Goal: Information Seeking & Learning: Learn about a topic

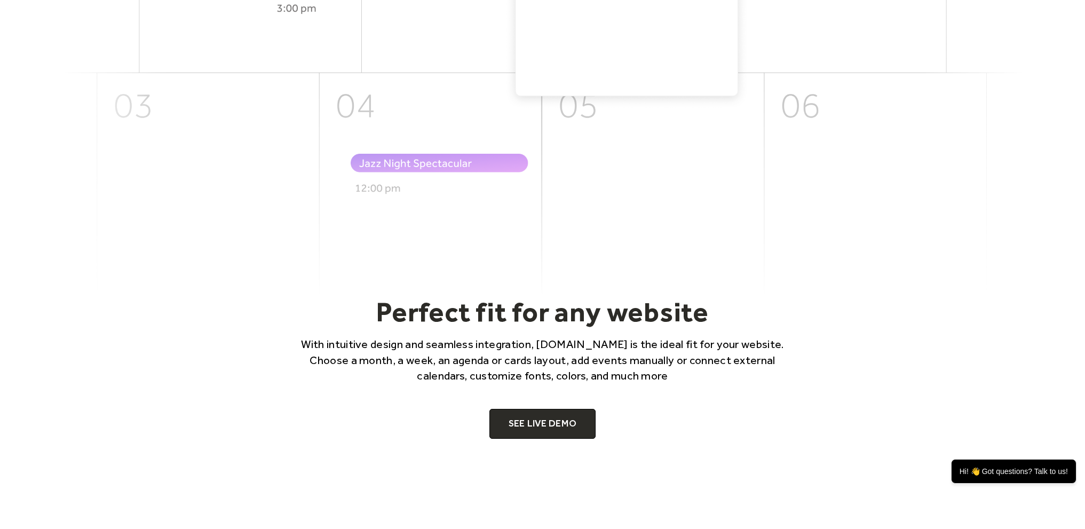
scroll to position [569, 0]
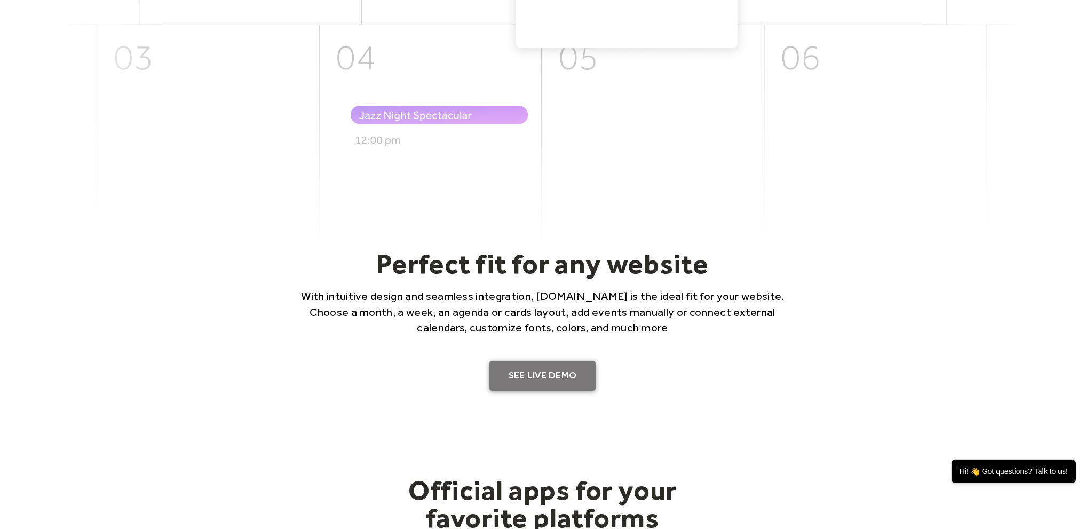
click at [552, 366] on link "SEE LIVE DEMO" at bounding box center [542, 376] width 107 height 30
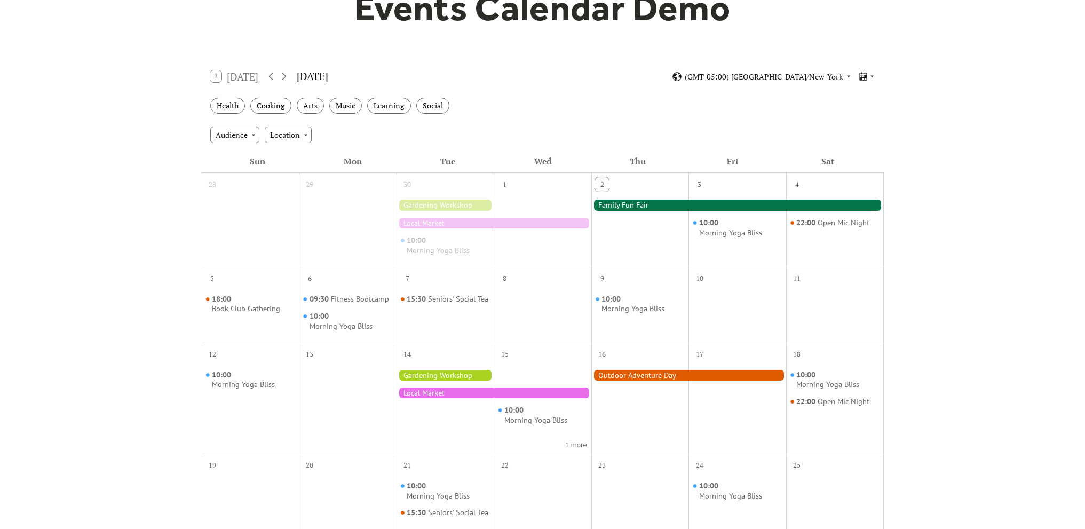
scroll to position [143, 0]
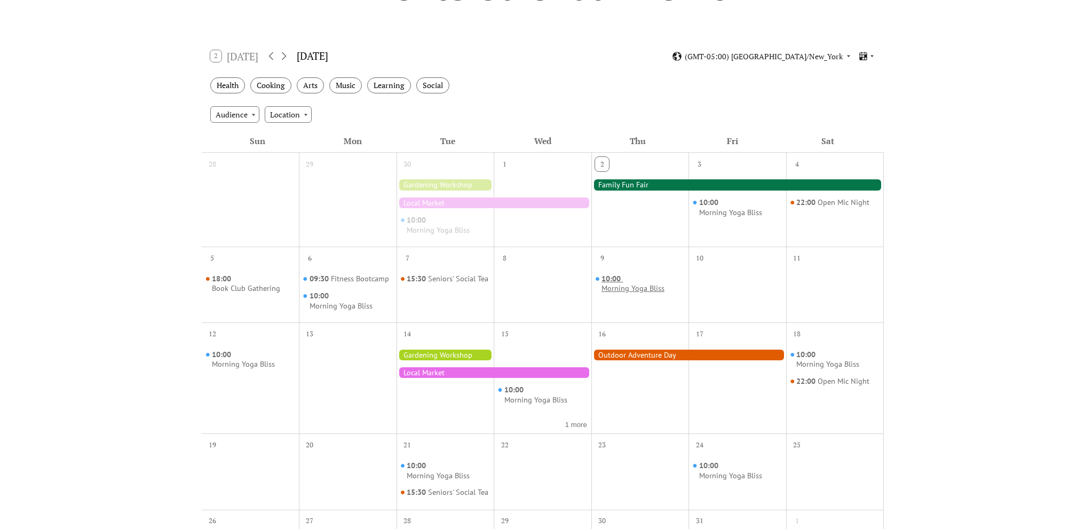
click at [613, 280] on span "10:00" at bounding box center [612, 279] width 21 height 10
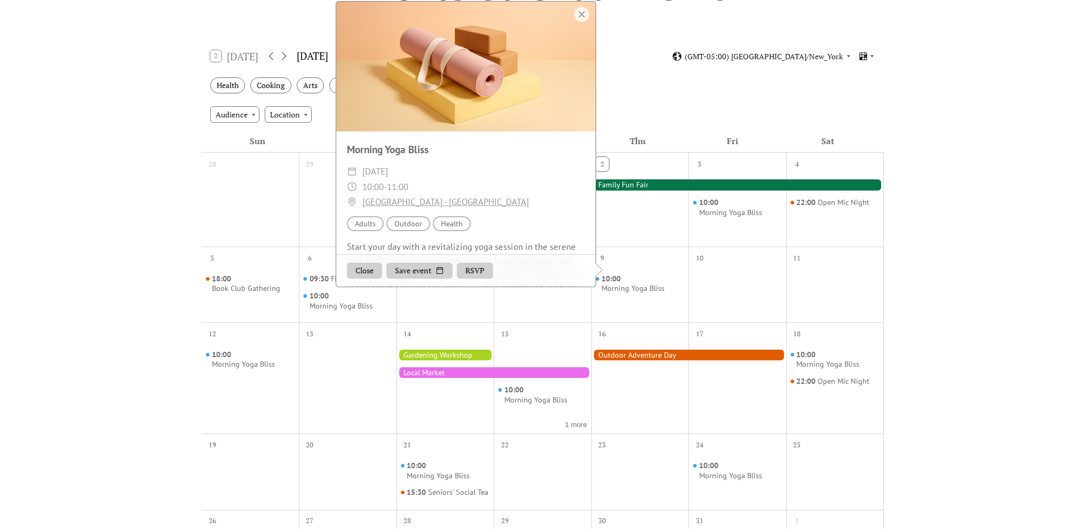
click at [640, 233] on div at bounding box center [640, 207] width 98 height 69
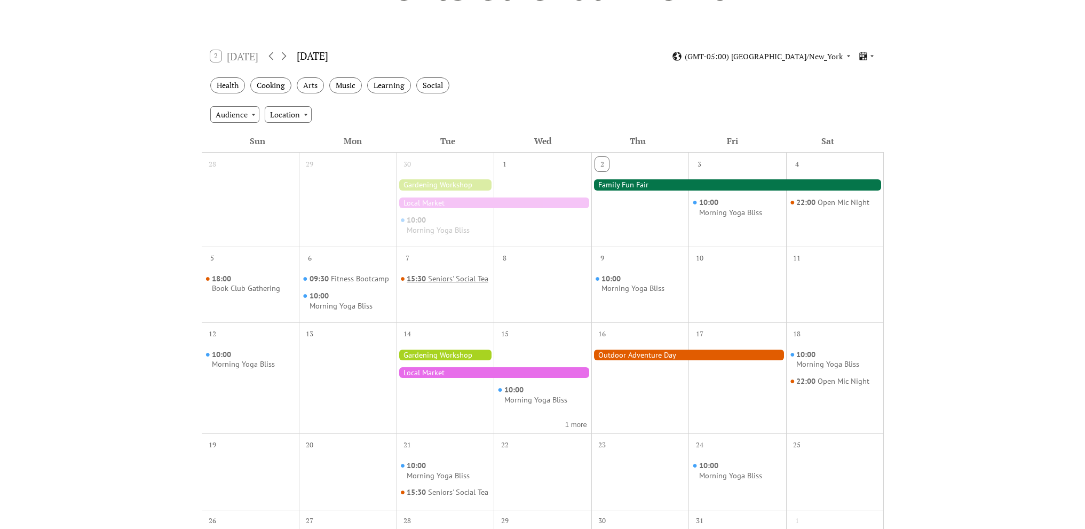
click at [428, 284] on div "Seniors' Social Tea" at bounding box center [458, 279] width 60 height 10
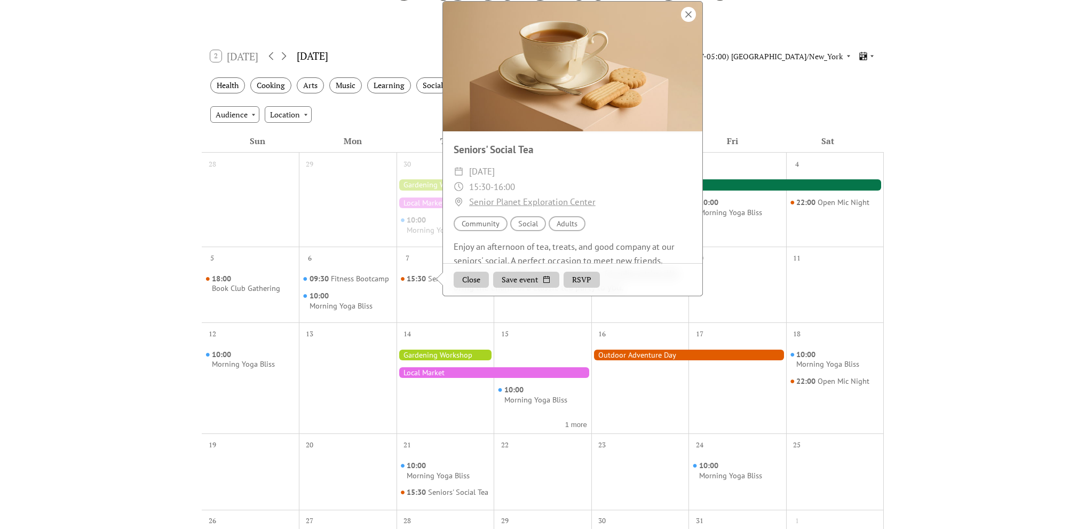
click at [690, 18] on div at bounding box center [688, 14] width 15 height 15
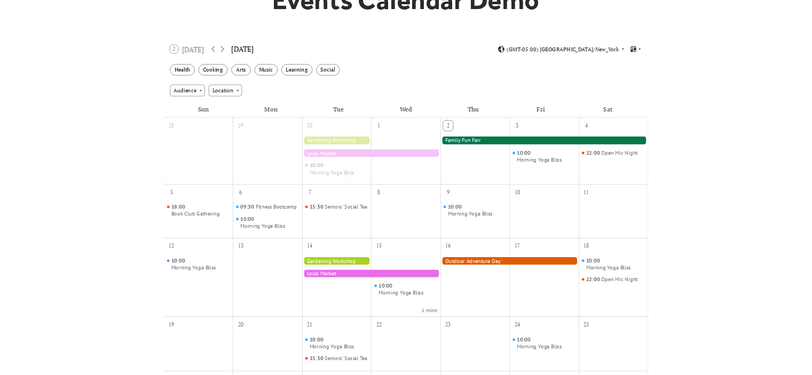
scroll to position [0, 0]
